Goal: Download file/media

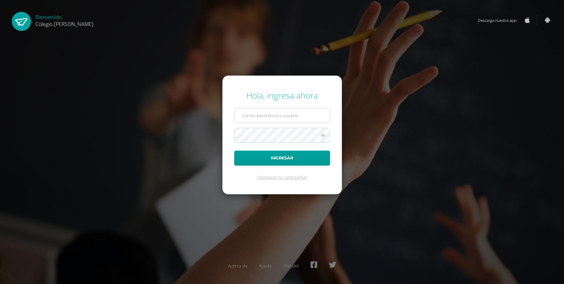
click at [302, 113] on input "text" at bounding box center [281, 115] width 95 height 14
type input "[EMAIL_ADDRESS][DOMAIN_NAME]"
click at [234, 150] on button "Ingresar" at bounding box center [282, 157] width 96 height 15
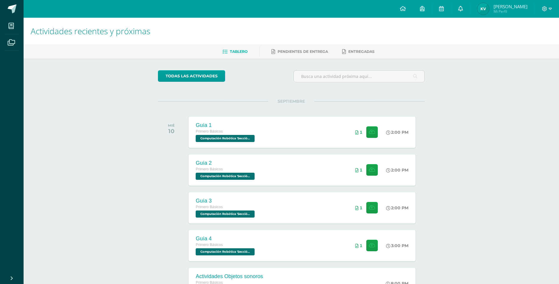
click at [459, 15] on link at bounding box center [460, 9] width 19 height 18
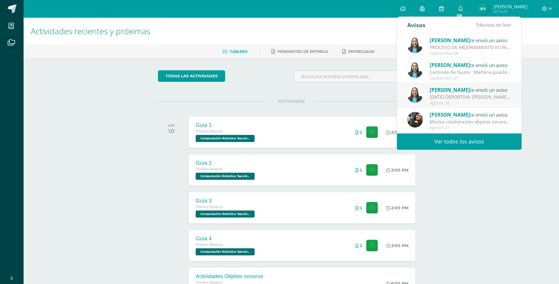
click at [467, 190] on div "Actividades recientes y próximas Tablero Pendientes de entrega Entregadas todas…" at bounding box center [292, 196] width 536 height 356
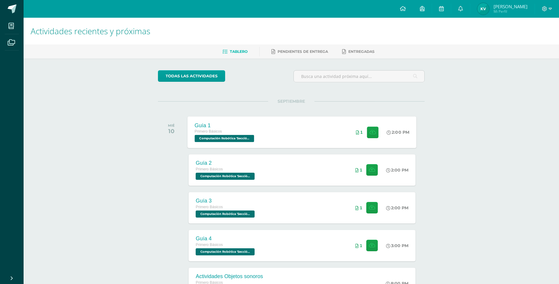
click at [280, 130] on div "Guía 1 Primero Básicos Computación Robótica 'Sección Única' 2:00 PM 1 Guía 1" at bounding box center [302, 132] width 229 height 32
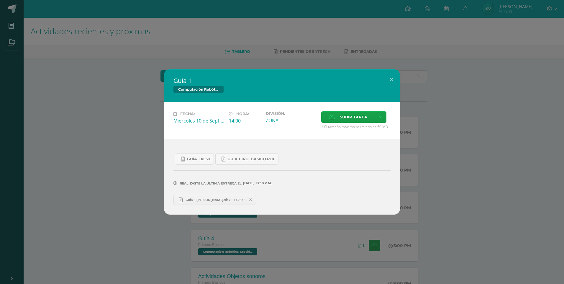
click at [229, 197] on link "Guia 1 [PERSON_NAME].xlsx 13.26KB" at bounding box center [214, 200] width 83 height 10
click at [215, 198] on span "Guia 1 [PERSON_NAME].xlsx" at bounding box center [207, 199] width 51 height 4
click at [453, 178] on div "Guía 1 Computación Robótica Fecha: [DATE] Hora: 14:00 División: Subir tarea" at bounding box center [281, 141] width 559 height 145
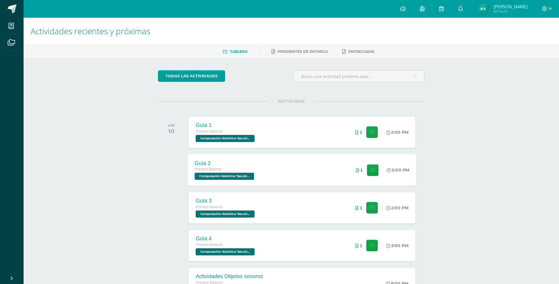
click at [246, 171] on div "Primero Básicos" at bounding box center [225, 169] width 61 height 6
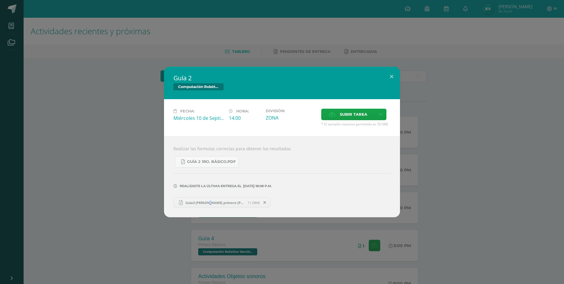
click at [208, 198] on div "Guia2 [PERSON_NAME] primero [PERSON_NAME].xlsx 11.29KB" at bounding box center [281, 201] width 217 height 11
click at [206, 199] on link "Guia2 [PERSON_NAME] primero [PERSON_NAME].xlsx 11.29KB" at bounding box center [221, 202] width 97 height 10
click at [480, 83] on div "Guía 2 Computación Robótica Fecha: [DATE] Hora: 14:00 División: Subir tarea" at bounding box center [281, 142] width 559 height 150
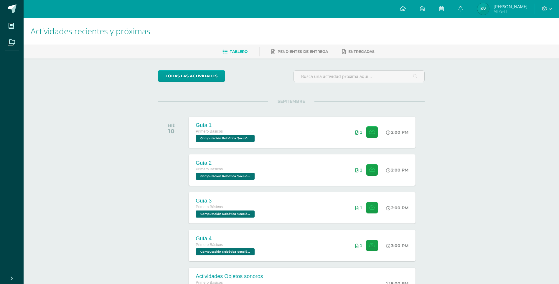
drag, startPoint x: 480, startPoint y: 246, endPoint x: 496, endPoint y: 275, distance: 32.6
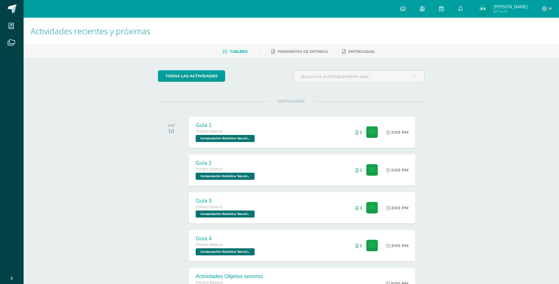
drag, startPoint x: 399, startPoint y: 24, endPoint x: 409, endPoint y: 40, distance: 18.3
click at [399, 25] on h1 "Actividades recientes y próximas" at bounding box center [291, 31] width 521 height 27
click at [409, 40] on h1 "Actividades recientes y próximas" at bounding box center [291, 31] width 521 height 27
click at [548, 9] on span at bounding box center [547, 9] width 10 height 6
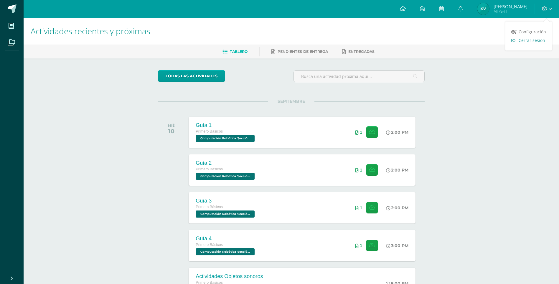
click at [524, 39] on span "Cerrar sesión" at bounding box center [532, 40] width 27 height 6
